Goal: Information Seeking & Learning: Check status

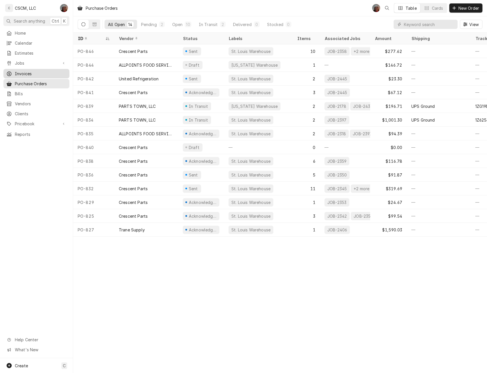
click at [26, 71] on span "Invoices" at bounding box center [41, 74] width 52 height 6
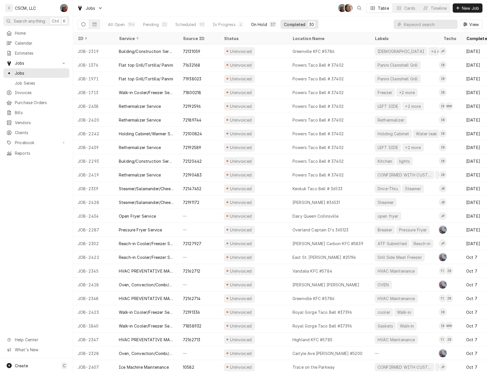
click at [262, 24] on div "On Hold" at bounding box center [259, 24] width 16 height 6
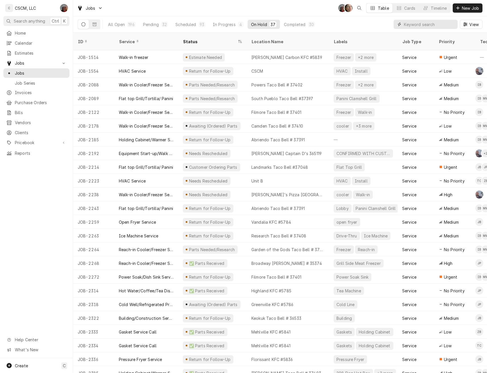
click at [406, 25] on input "Dynamic Content Wrapper" at bounding box center [429, 24] width 51 height 9
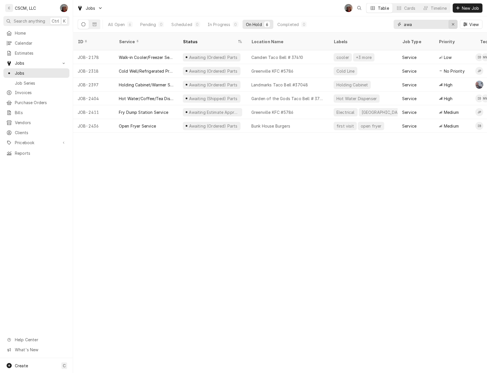
type input "awa"
click at [453, 26] on div "Erase input" at bounding box center [453, 24] width 6 height 6
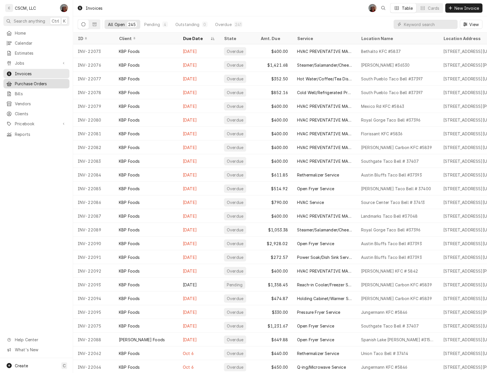
click at [37, 81] on span "Purchase Orders" at bounding box center [41, 84] width 52 height 6
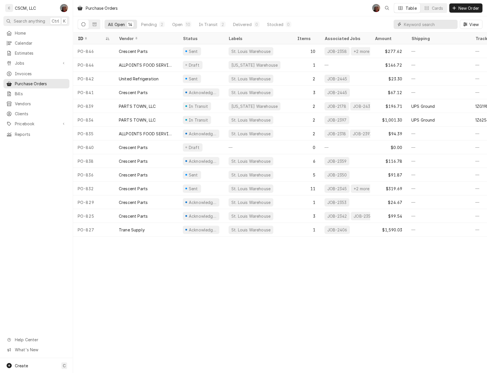
click at [420, 25] on input "Dynamic Content Wrapper" at bounding box center [429, 24] width 51 height 9
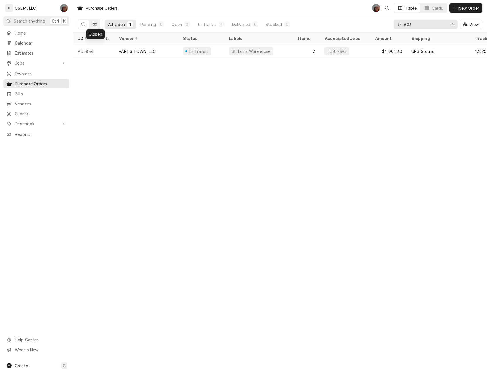
click at [94, 25] on icon "Dynamic Content Wrapper" at bounding box center [95, 24] width 4 height 4
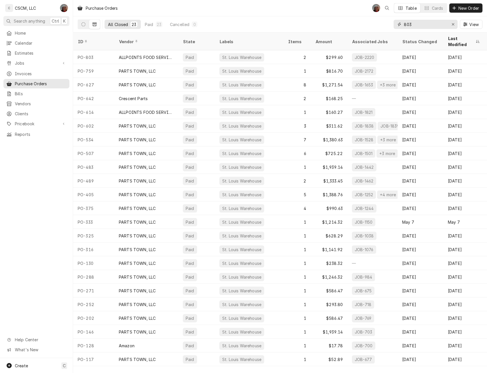
click at [423, 25] on input "803" at bounding box center [425, 24] width 43 height 9
type input "8"
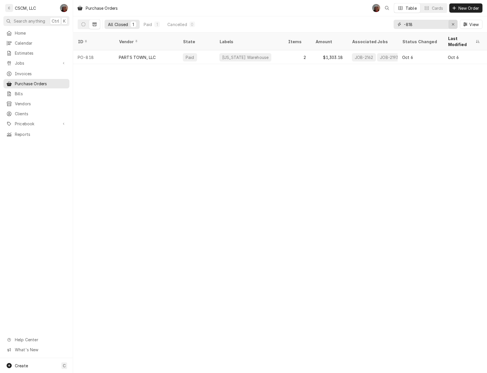
type input "-818"
click at [454, 22] on div "Erase input" at bounding box center [453, 24] width 6 height 6
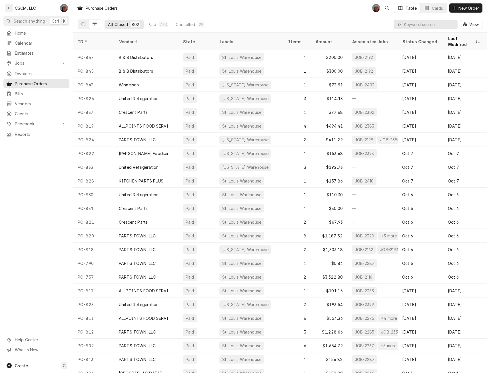
click at [86, 24] on button "Dynamic Content Wrapper" at bounding box center [83, 24] width 11 height 9
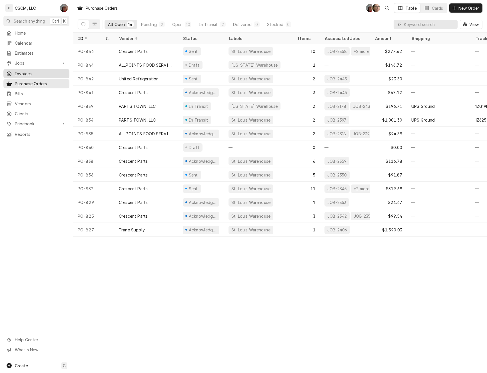
click at [24, 71] on span "Invoices" at bounding box center [41, 74] width 52 height 6
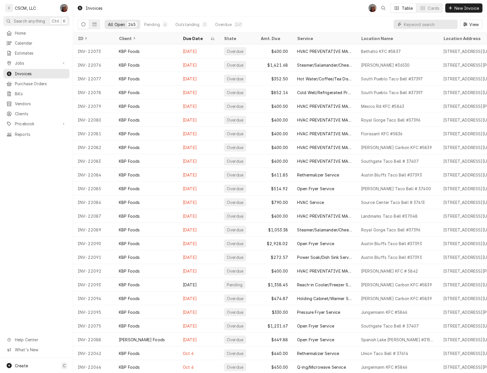
click at [423, 26] on input "Dynamic Content Wrapper" at bounding box center [429, 24] width 51 height 9
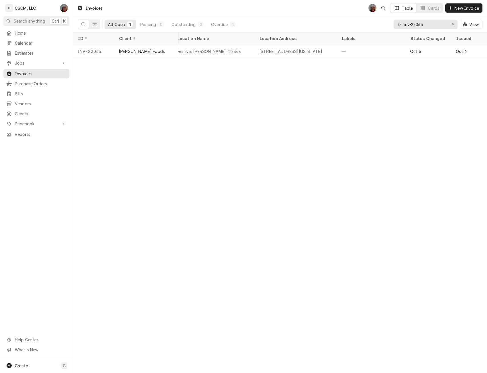
scroll to position [0, 189]
click at [474, 25] on span "View" at bounding box center [474, 24] width 12 height 6
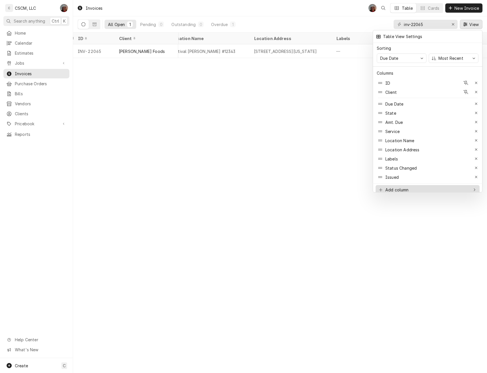
click at [475, 188] on icon at bounding box center [475, 190] width 3 height 4
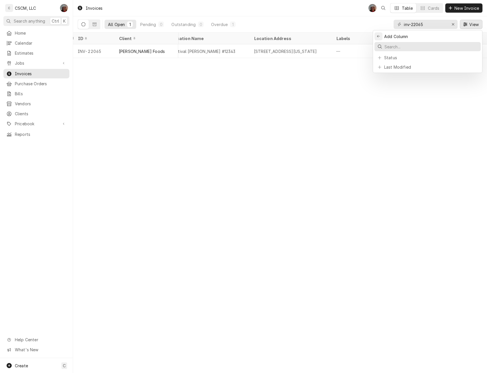
click at [378, 35] on icon "Back to previous items" at bounding box center [378, 36] width 3 height 3
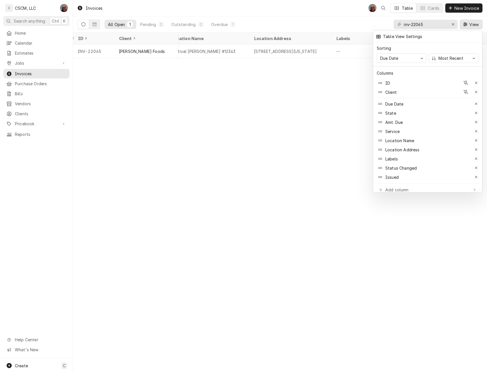
click at [319, 136] on div at bounding box center [243, 186] width 487 height 373
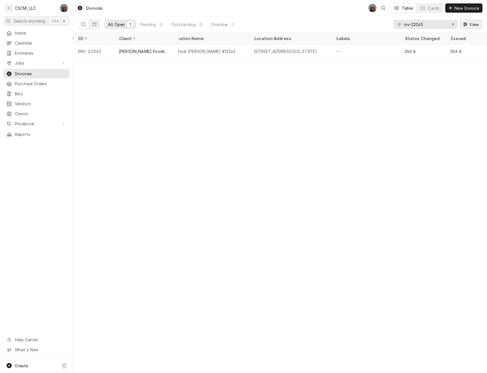
click at [464, 26] on div "Dynamic Content Wrapper" at bounding box center [466, 24] width 6 height 6
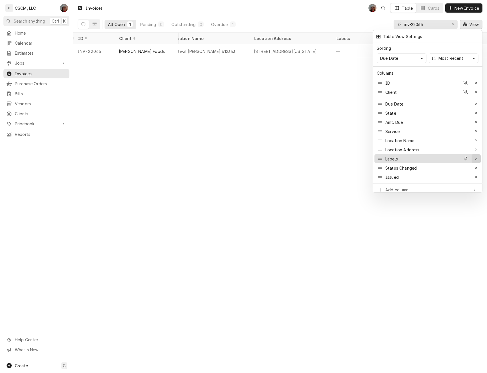
click at [478, 156] on div "button" at bounding box center [477, 159] width 6 height 6
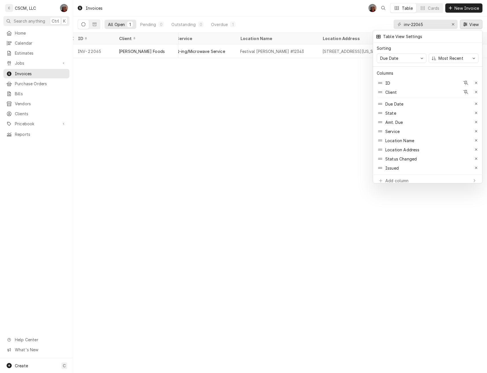
scroll to position [0, 121]
click at [478, 147] on div "button" at bounding box center [477, 150] width 6 height 6
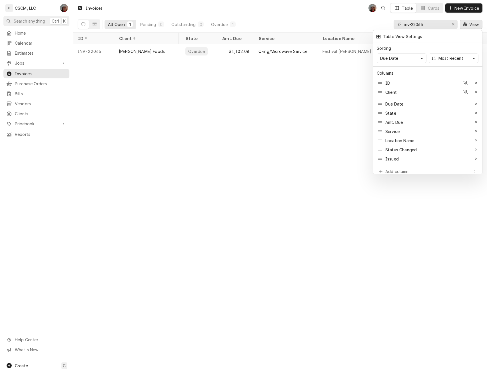
scroll to position [0, 39]
drag, startPoint x: 314, startPoint y: 59, endPoint x: 198, endPoint y: 63, distance: 115.8
click at [198, 63] on div at bounding box center [243, 186] width 487 height 373
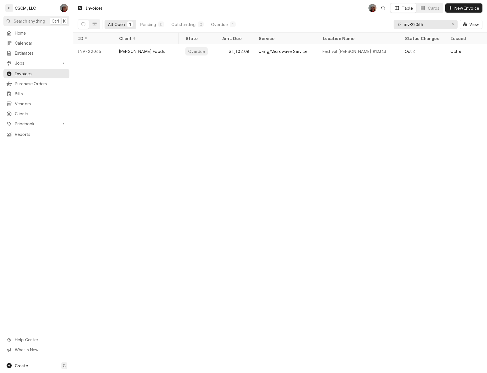
click at [198, 63] on div "Invoices DV Table Cards New Invoice All Open 1 Pending 0 Outstanding 0 Overdue …" at bounding box center [280, 186] width 414 height 373
click at [430, 26] on input "inv-22065" at bounding box center [425, 24] width 43 height 9
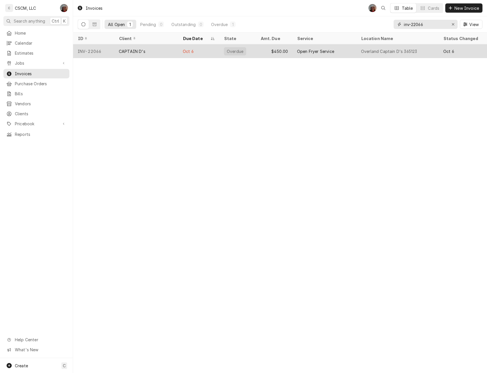
type input "inv-22066"
click at [169, 52] on div "CAPTAIN D's" at bounding box center [146, 51] width 64 height 14
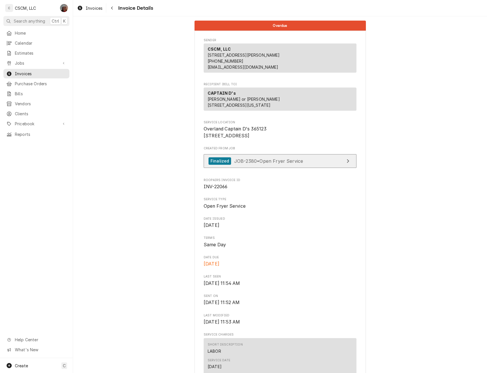
click at [273, 163] on span "JOB-2380 • Open Fryer Service" at bounding box center [268, 161] width 69 height 6
click at [111, 8] on icon "Navigate back" at bounding box center [112, 8] width 2 height 3
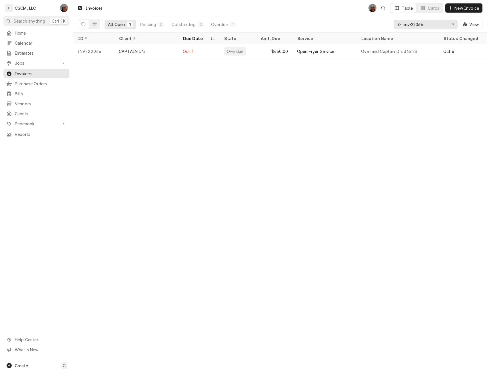
click at [430, 23] on input "inv-22066" at bounding box center [425, 24] width 43 height 9
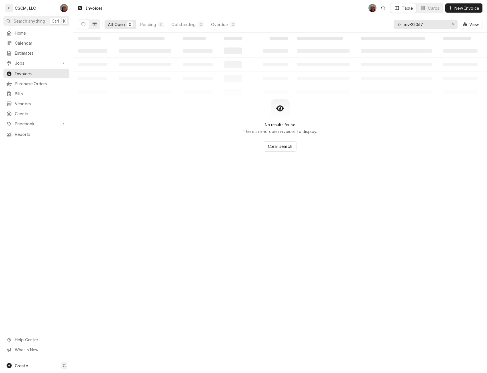
click at [95, 24] on icon "Dynamic Content Wrapper" at bounding box center [95, 24] width 4 height 3
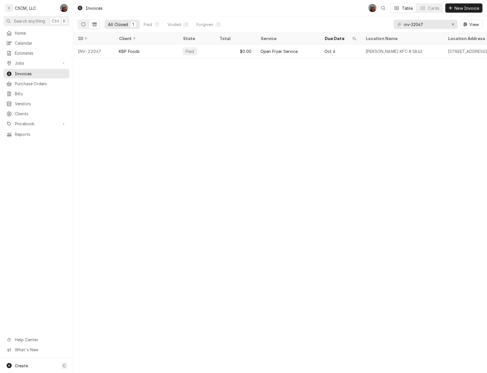
click at [82, 24] on icon "Dynamic Content Wrapper" at bounding box center [83, 24] width 4 height 4
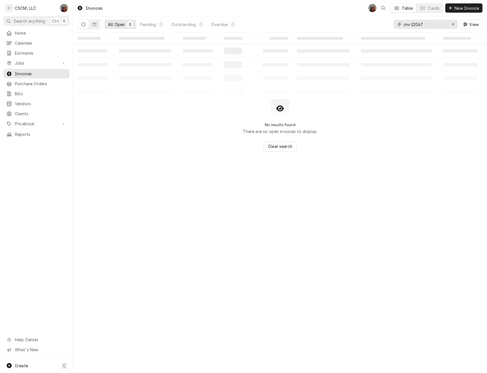
click at [426, 25] on input "inv-22067" at bounding box center [425, 24] width 43 height 9
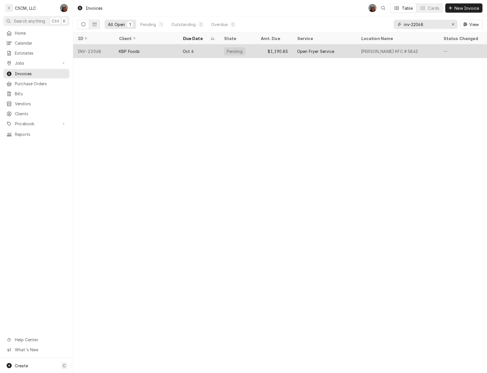
type input "inv-22068"
click at [207, 53] on div "Oct 6" at bounding box center [198, 51] width 41 height 14
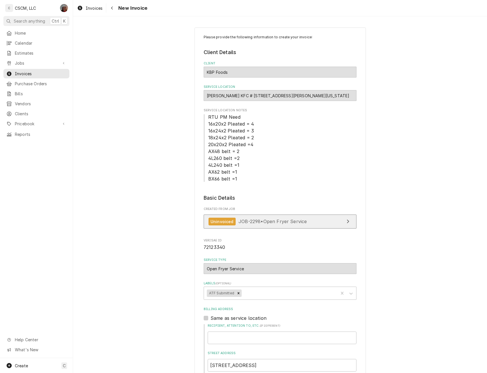
click at [274, 220] on span "JOB-2298 • Open Fryer Service" at bounding box center [273, 221] width 68 height 6
click at [113, 10] on icon "Navigate back" at bounding box center [112, 8] width 3 height 4
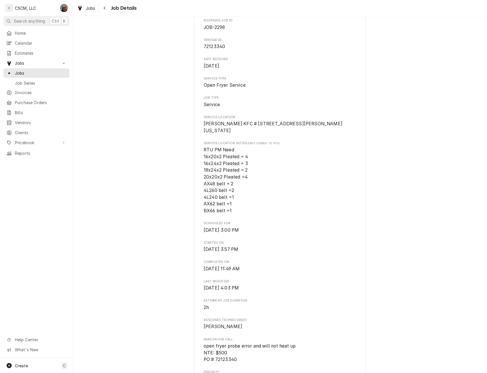
scroll to position [61, 0]
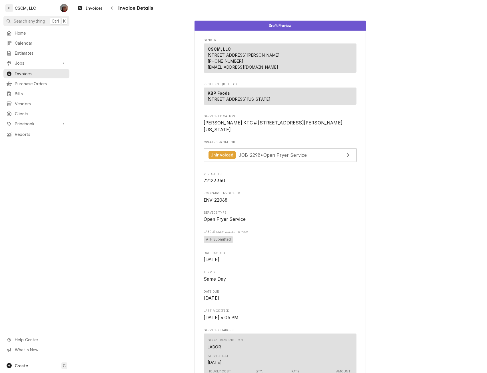
click at [113, 10] on icon "Navigate back" at bounding box center [112, 8] width 3 height 4
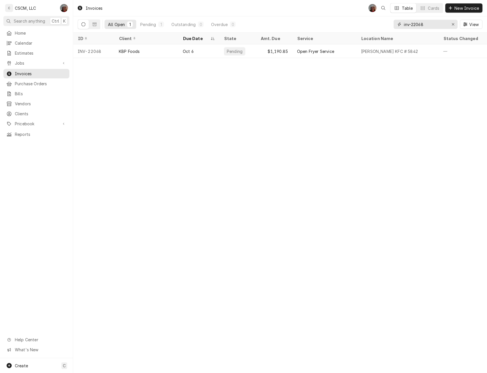
click at [429, 23] on input "inv-22068" at bounding box center [425, 24] width 43 height 9
type input "inv-22069"
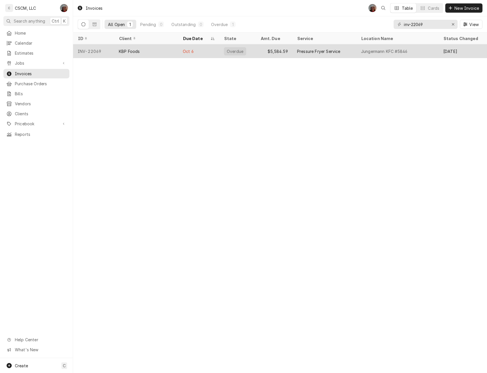
click at [238, 50] on div "Overdue" at bounding box center [235, 51] width 18 height 6
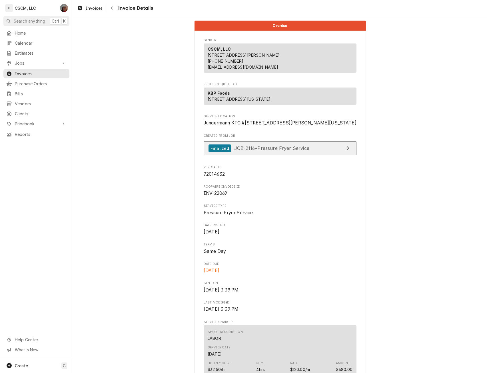
click at [218, 152] on div "Finalized" at bounding box center [220, 148] width 23 height 8
click at [114, 6] on div "Navigate back" at bounding box center [112, 8] width 6 height 6
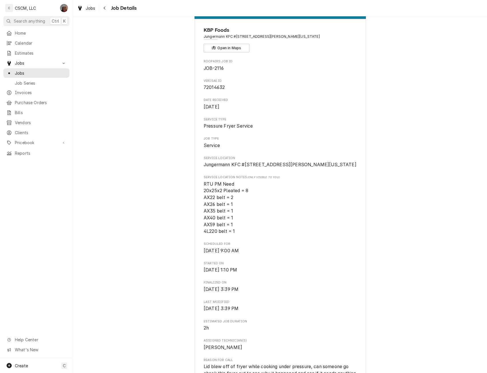
scroll to position [23, 0]
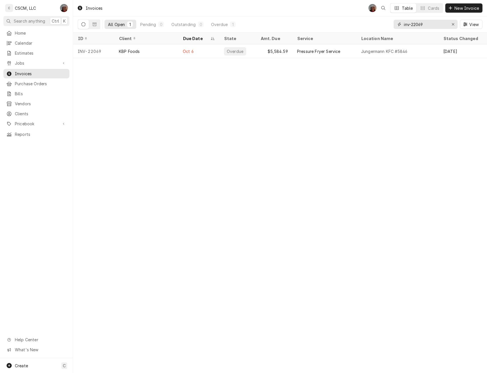
click at [427, 23] on input "inv-22069" at bounding box center [425, 24] width 43 height 9
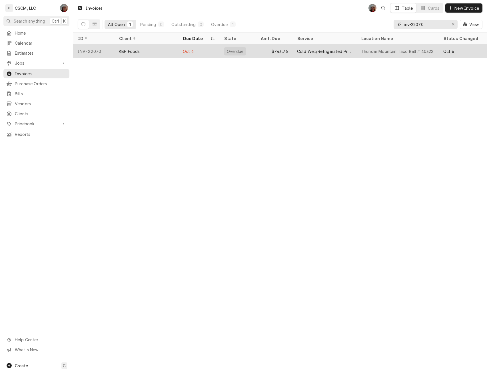
type input "inv-22070"
click at [181, 55] on div "Oct 6" at bounding box center [198, 51] width 41 height 14
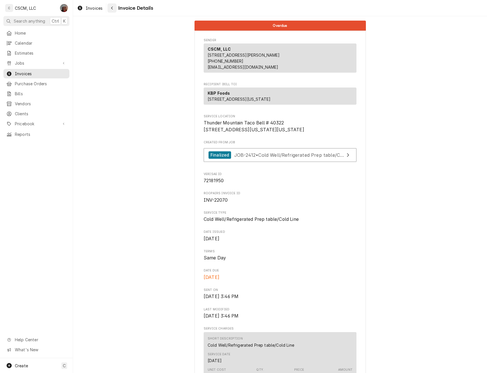
click at [113, 7] on div "Navigate back" at bounding box center [112, 8] width 6 height 6
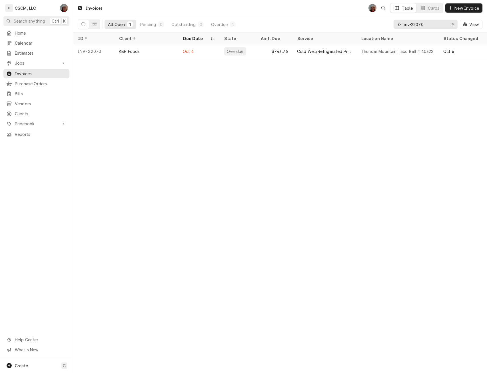
click at [436, 23] on input "inv-22070" at bounding box center [425, 24] width 43 height 9
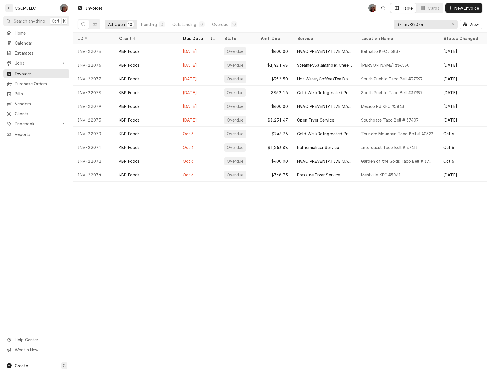
type input "inv-22074"
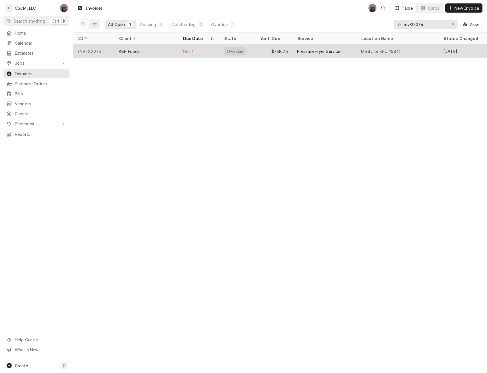
click at [195, 44] on div "Oct 6" at bounding box center [198, 51] width 41 height 14
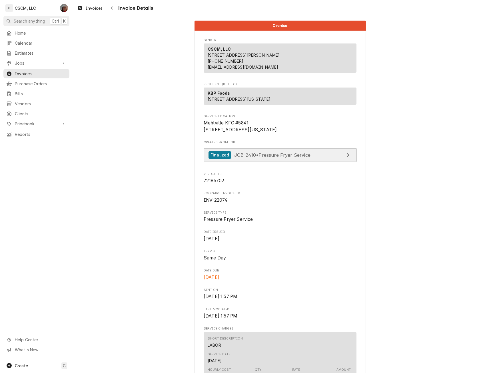
click at [277, 157] on span "JOB-2410 • Pressure Fryer Service" at bounding box center [272, 155] width 76 height 6
click at [111, 7] on icon "Navigate back" at bounding box center [112, 8] width 3 height 4
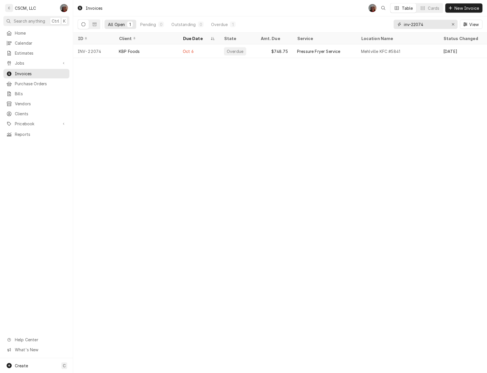
click at [425, 23] on input "inv-22074" at bounding box center [425, 24] width 43 height 9
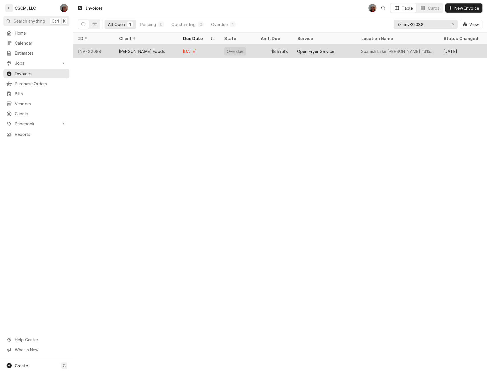
type input "inv-22088"
click at [116, 57] on tr "INV-22088 Estel Foods Oct 8 Overdue $649.88 Open Fryer Service Spanish Lake McD…" at bounding box center [299, 51] width 453 height 14
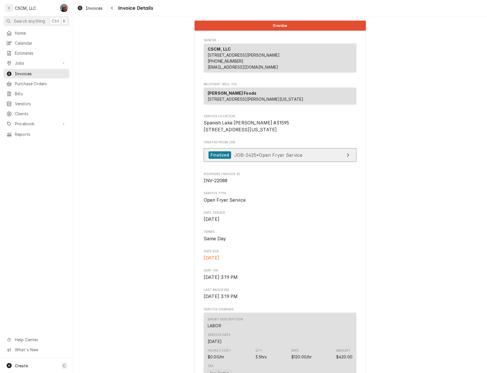
click at [213, 159] on div "Finalized" at bounding box center [220, 155] width 23 height 8
click at [111, 7] on icon "Navigate back" at bounding box center [112, 8] width 3 height 4
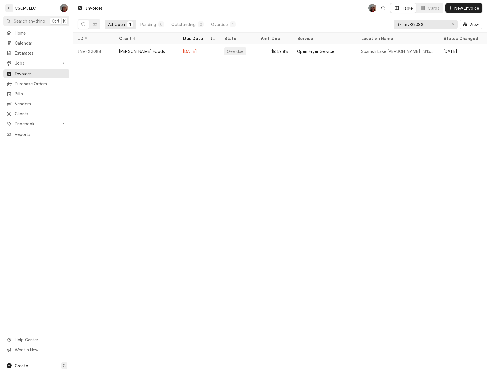
click at [431, 25] on input "inv-22088" at bounding box center [425, 24] width 43 height 9
type input "inv-22073"
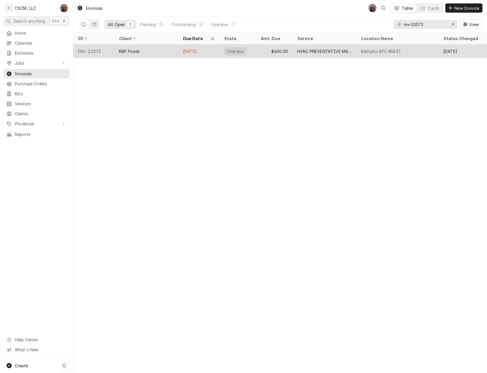
click at [165, 54] on div "KBP Foods" at bounding box center [146, 51] width 64 height 14
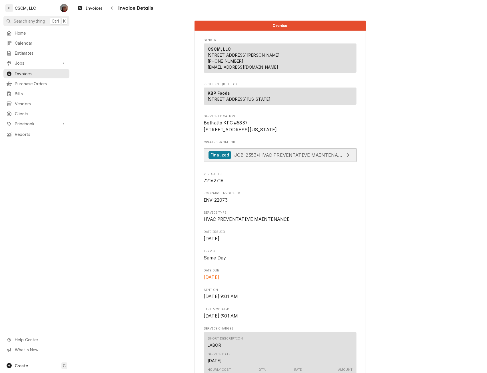
click at [227, 159] on div "Finalized" at bounding box center [220, 155] width 23 height 8
click at [112, 7] on icon "Navigate back" at bounding box center [112, 8] width 3 height 4
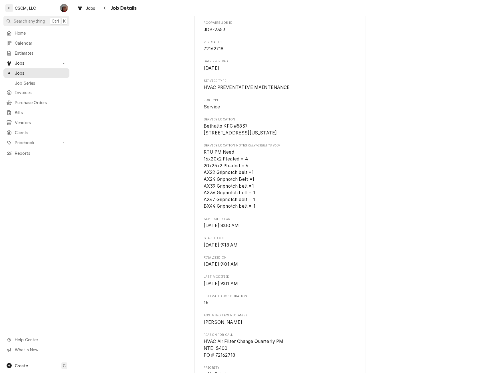
scroll to position [57, 0]
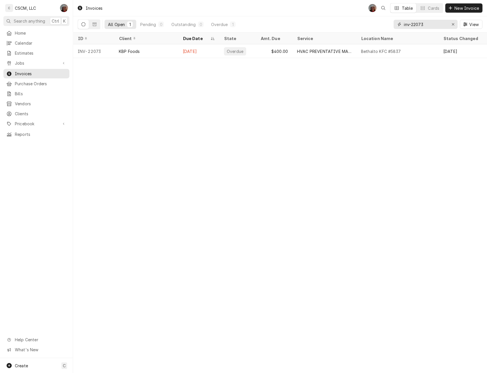
click at [429, 23] on input "inv-22073" at bounding box center [425, 24] width 43 height 9
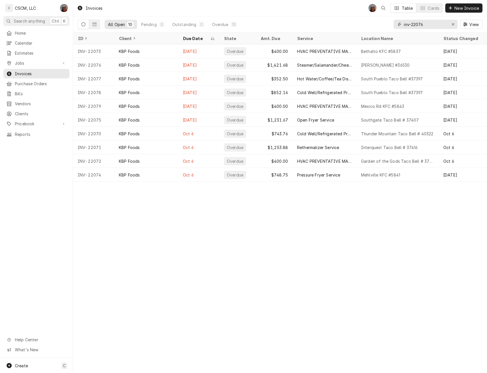
type input "inv-22076"
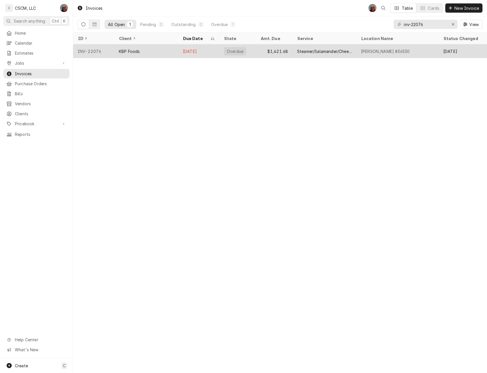
click at [240, 53] on div "Overdue" at bounding box center [235, 51] width 22 height 8
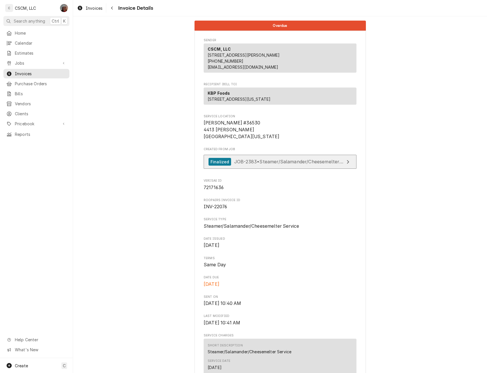
click at [265, 169] on link "Finalized JOB-2383 • Steamer/Salamander/Cheesemelter Service" at bounding box center [280, 162] width 153 height 14
click at [111, 8] on icon "Navigate back" at bounding box center [112, 8] width 2 height 3
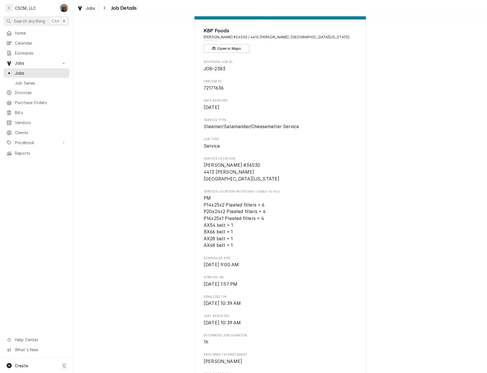
scroll to position [23, 0]
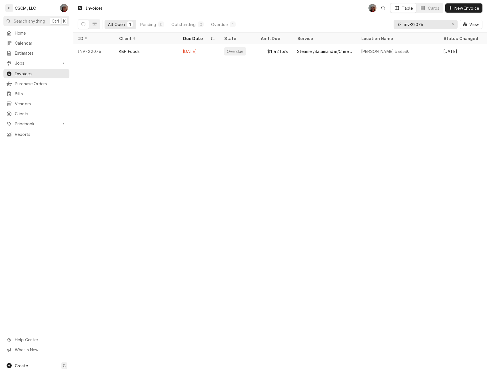
click at [425, 26] on input "inv-22076" at bounding box center [425, 24] width 43 height 9
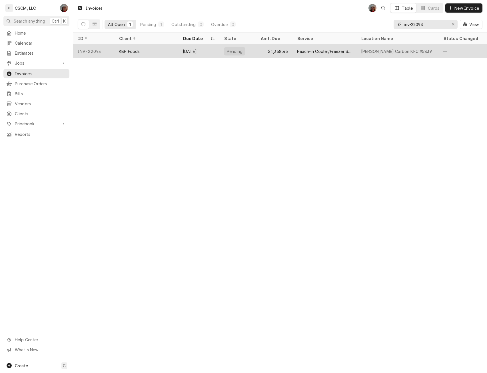
type input "inv-22093"
click at [154, 53] on div "KBP Foods" at bounding box center [146, 51] width 64 height 14
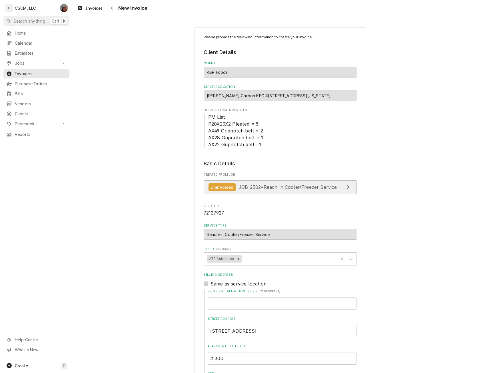
click at [265, 185] on span "JOB-2302 • Reach-in Cooler/Freezer Service" at bounding box center [288, 187] width 98 height 6
click at [112, 6] on icon "Navigate back" at bounding box center [112, 8] width 3 height 4
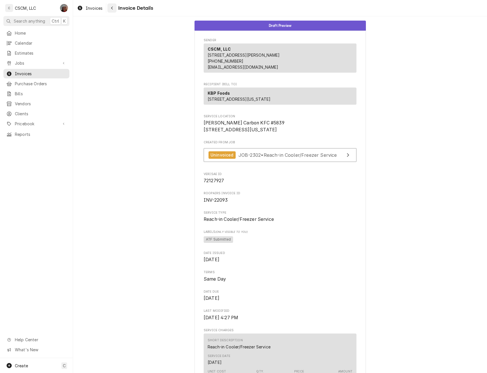
click at [112, 9] on icon "Navigate back" at bounding box center [112, 8] width 3 height 4
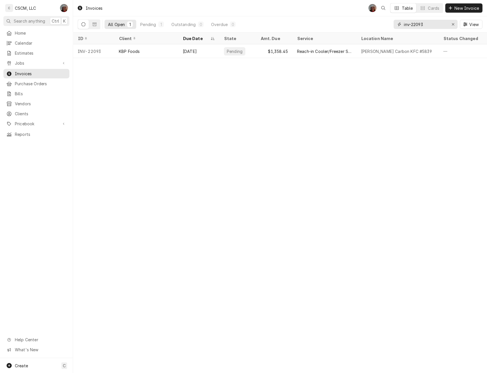
click at [430, 23] on input "inv-22093" at bounding box center [425, 24] width 43 height 9
type input "inv-22094"
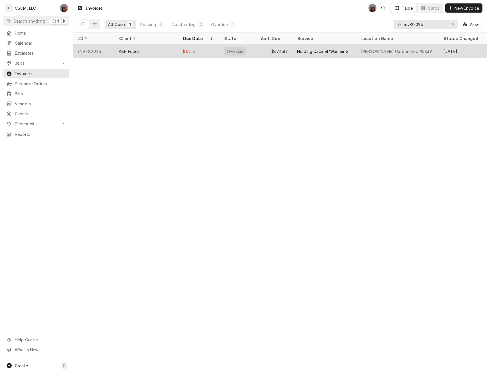
click at [181, 49] on div "Oct 9" at bounding box center [198, 51] width 41 height 14
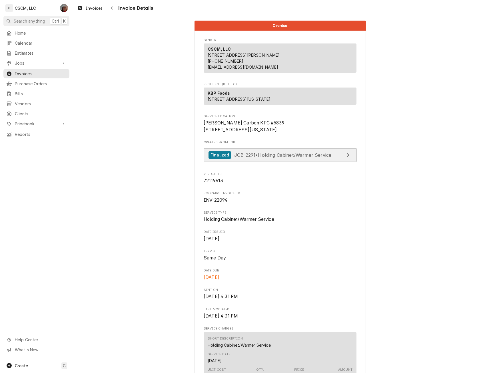
click at [278, 157] on span "JOB-2291 • Holding Cabinet/Warmer Service" at bounding box center [282, 155] width 97 height 6
click at [28, 70] on div "Invoices" at bounding box center [37, 73] width 64 height 7
